Goal: Find contact information: Find contact information

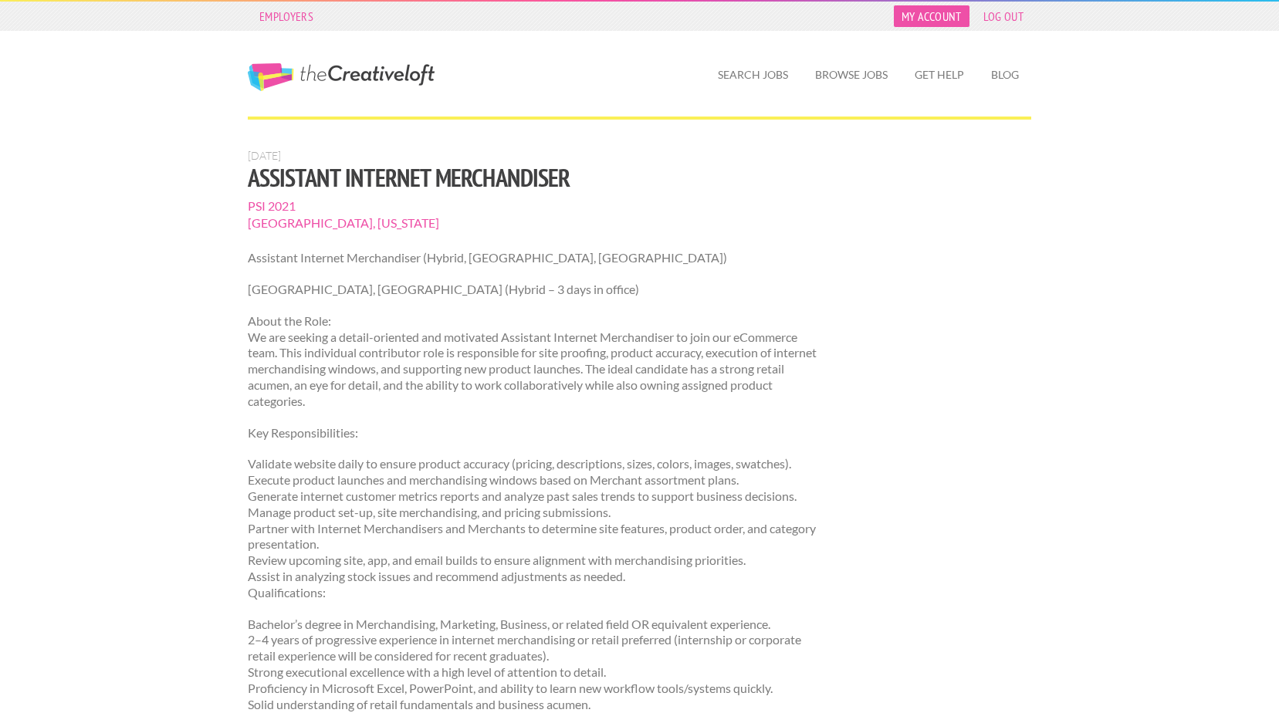
click at [942, 16] on link "My Account" at bounding box center [932, 16] width 76 height 22
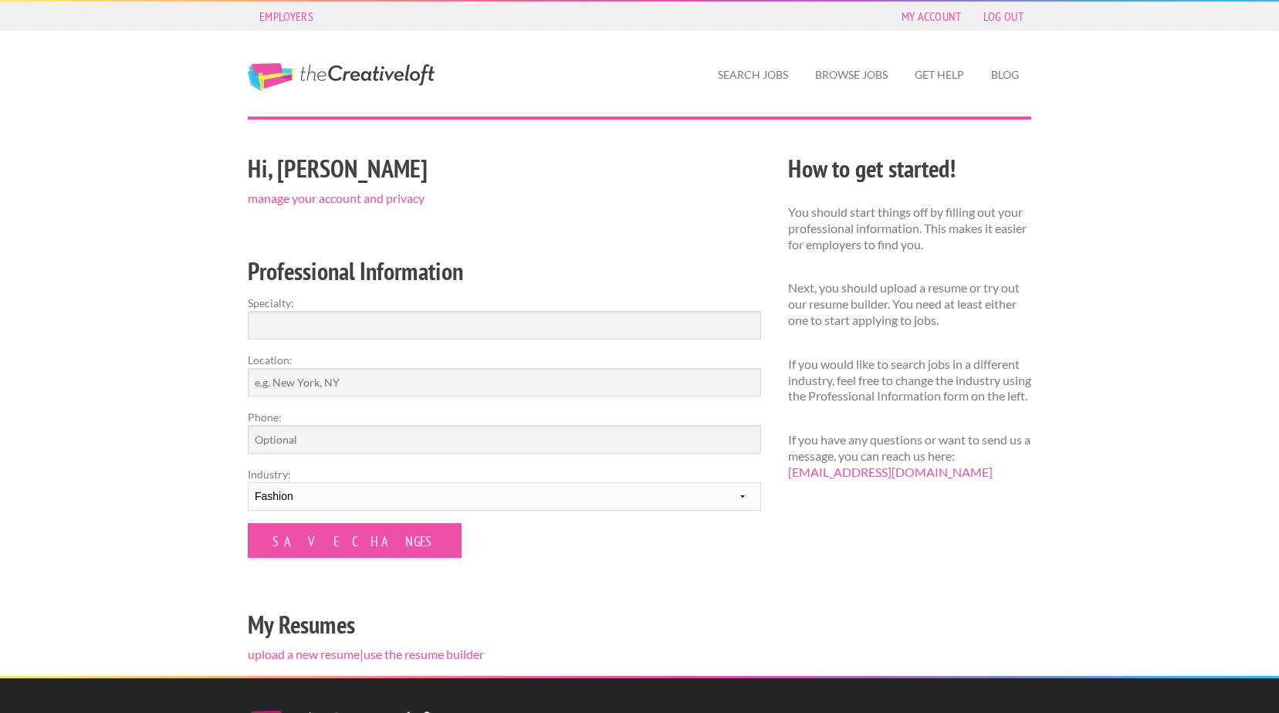
click at [934, 480] on p "If you have any questions or want to send us a message, you can reach us here: …" at bounding box center [909, 456] width 243 height 48
drag, startPoint x: 933, startPoint y: 488, endPoint x: 789, endPoint y: 493, distance: 144.4
click at [789, 480] on p "If you have any questions or want to send us a message, you can reach us here: …" at bounding box center [909, 456] width 243 height 48
copy link "[EMAIL_ADDRESS][DOMAIN_NAME]"
